Goal: Check status

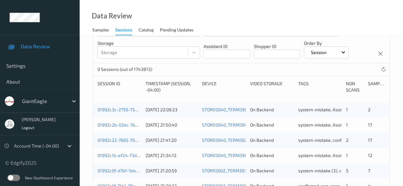
scroll to position [64, 0]
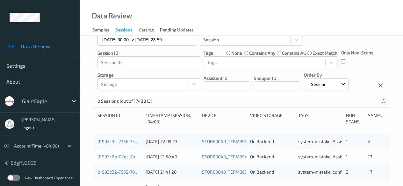
click at [383, 102] on icon at bounding box center [383, 101] width 5 height 5
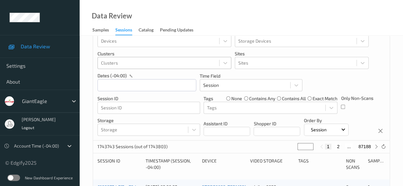
scroll to position [32, 0]
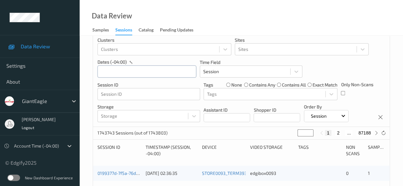
click at [135, 72] on input "text" at bounding box center [146, 72] width 99 height 12
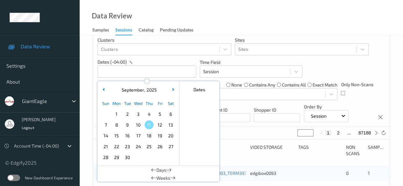
click at [116, 124] on span "8" at bounding box center [116, 124] width 9 height 9
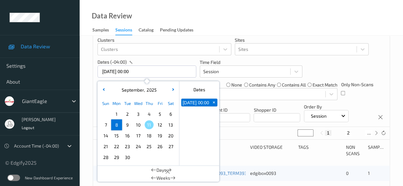
click at [117, 127] on span "8" at bounding box center [116, 124] width 9 height 9
type input "[DATE] 00:00 -> [DATE] 23:59"
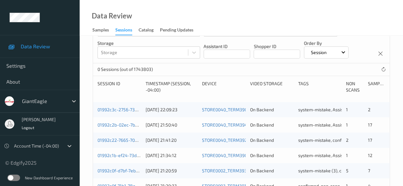
scroll to position [64, 0]
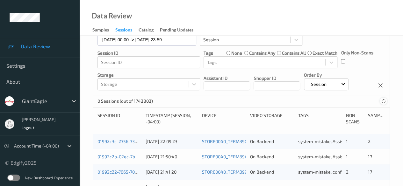
click at [384, 101] on icon at bounding box center [383, 101] width 5 height 5
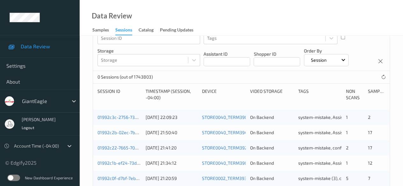
scroll to position [56, 0]
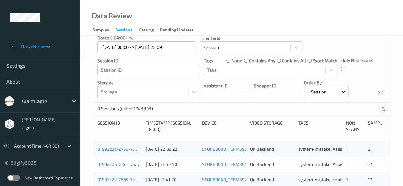
click at [384, 109] on icon at bounding box center [383, 109] width 5 height 5
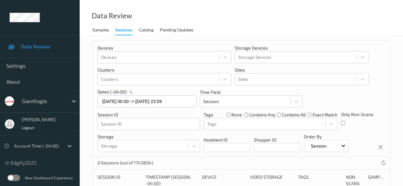
scroll to position [0, 0]
